Goal: Find contact information: Find contact information

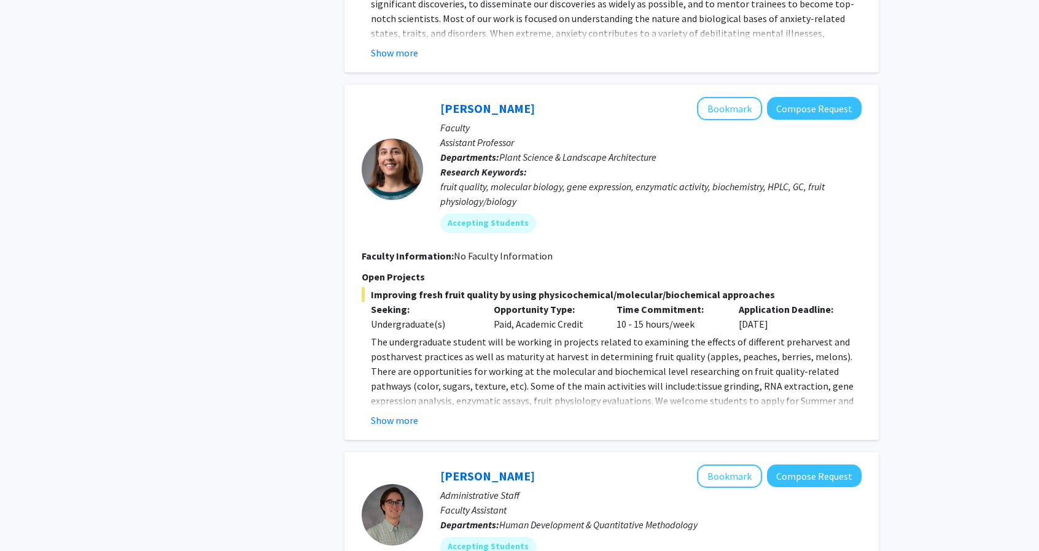
scroll to position [1354, 0]
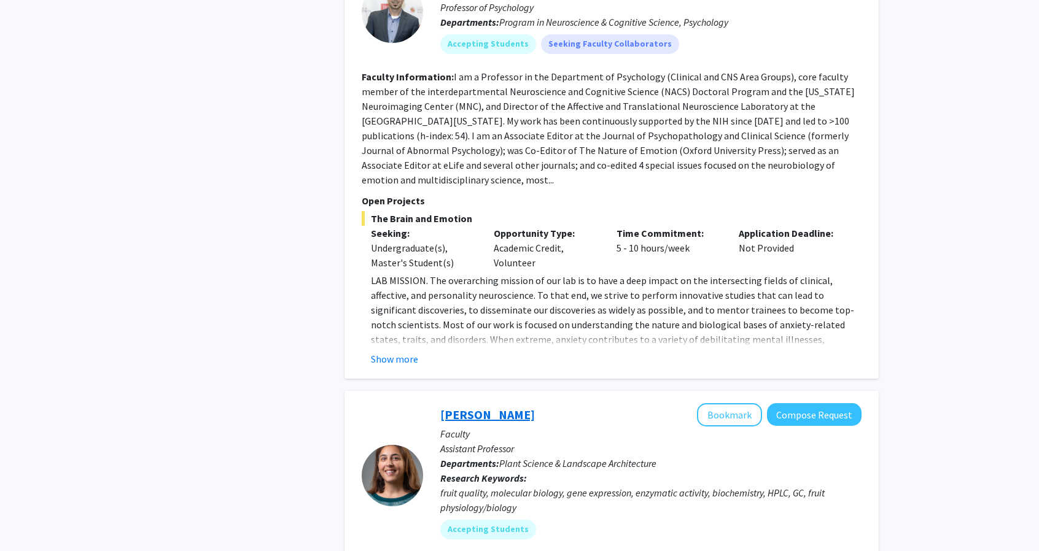
click at [506, 403] on div "[PERSON_NAME] Bookmark Compose Request" at bounding box center [650, 414] width 421 height 23
click at [525, 407] on link "[PERSON_NAME]" at bounding box center [487, 414] width 95 height 15
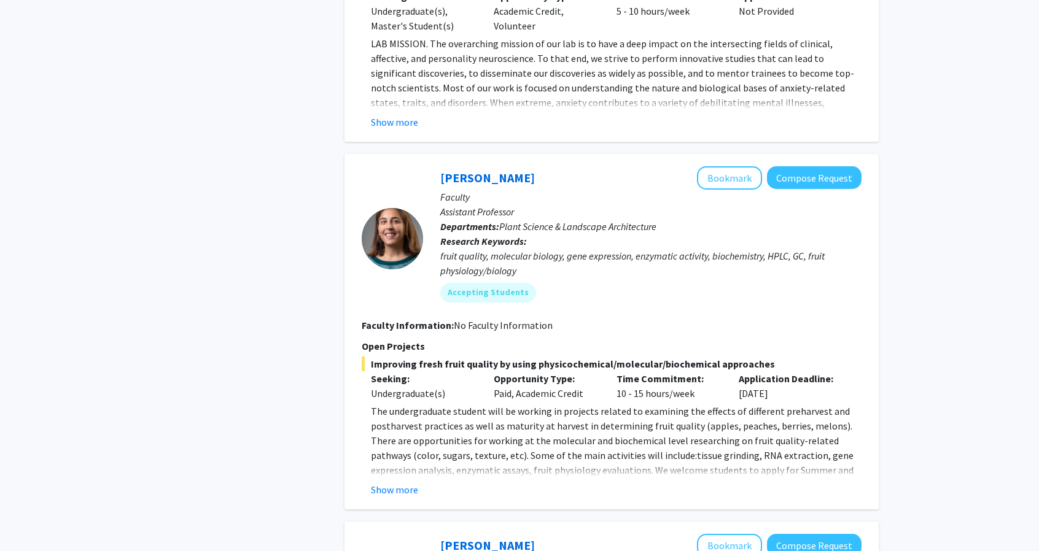
scroll to position [1596, 0]
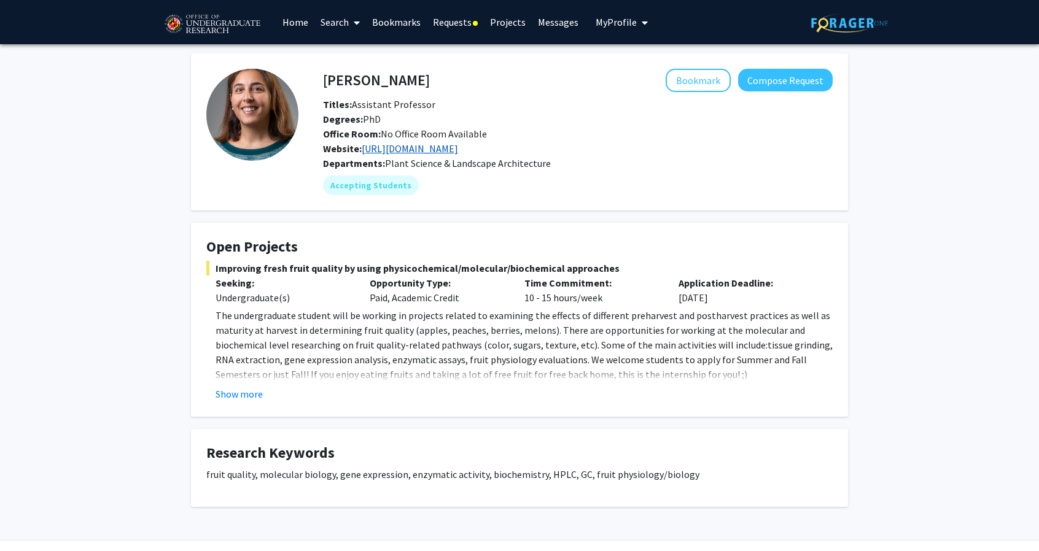
click at [458, 144] on link "[URL][DOMAIN_NAME]" at bounding box center [410, 148] width 96 height 12
click at [228, 392] on button "Show more" at bounding box center [238, 394] width 47 height 15
